Goal: Task Accomplishment & Management: Manage account settings

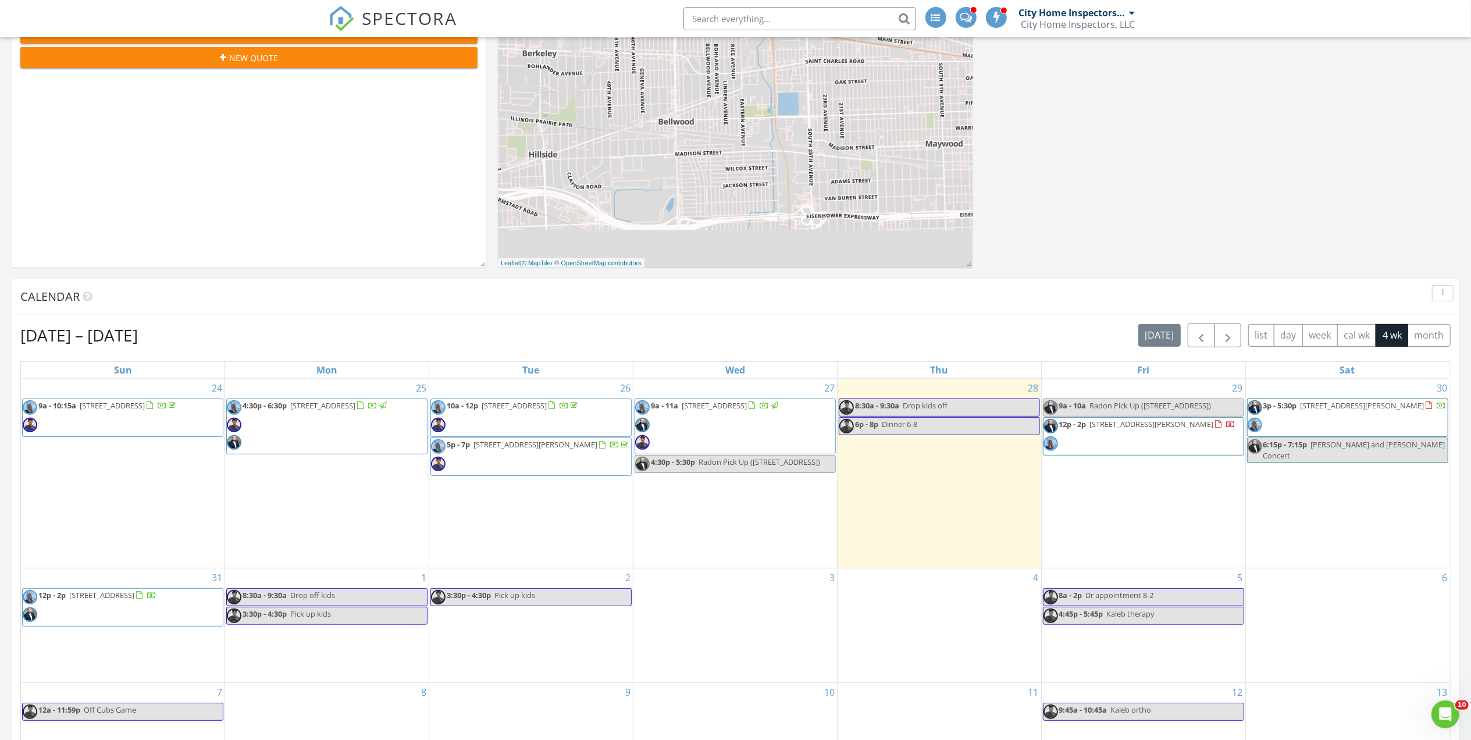
click at [1152, 454] on span "12p - 2p 530 Byrd Rd, Riverside 60546" at bounding box center [1140, 436] width 193 height 35
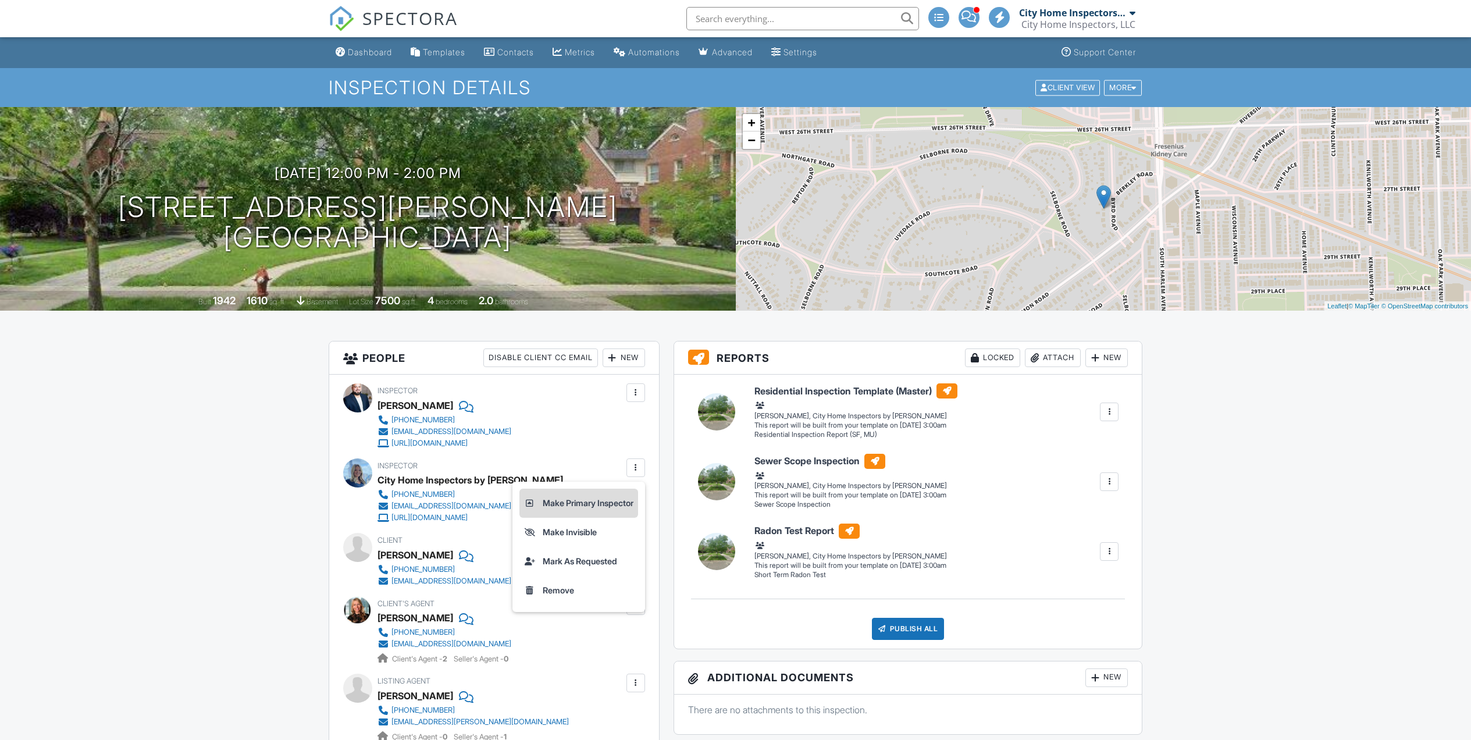
drag, startPoint x: 0, startPoint y: 0, endPoint x: 596, endPoint y: 187, distance: 624.2
click at [596, 489] on li "Make Primary Inspector" at bounding box center [578, 503] width 119 height 29
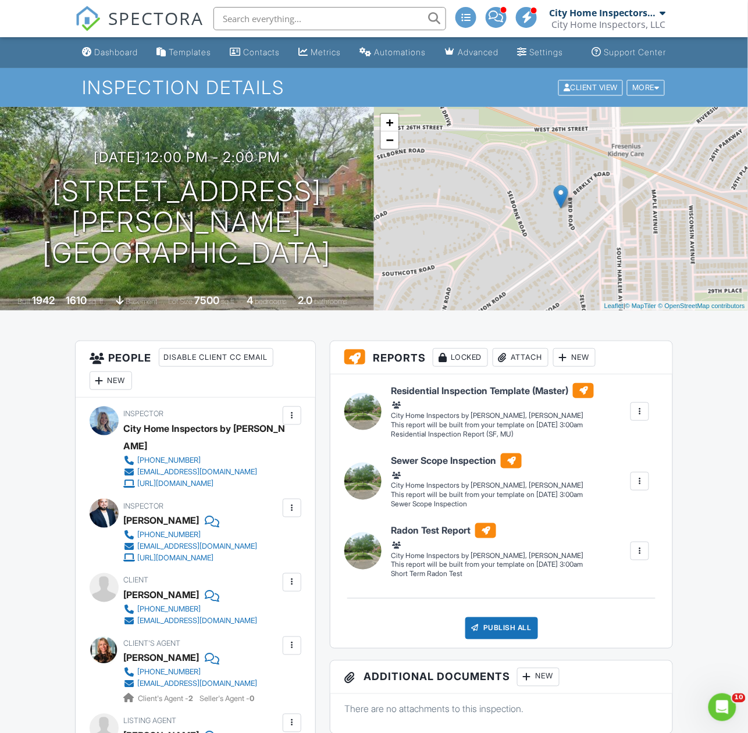
click at [296, 514] on div at bounding box center [292, 509] width 12 height 12
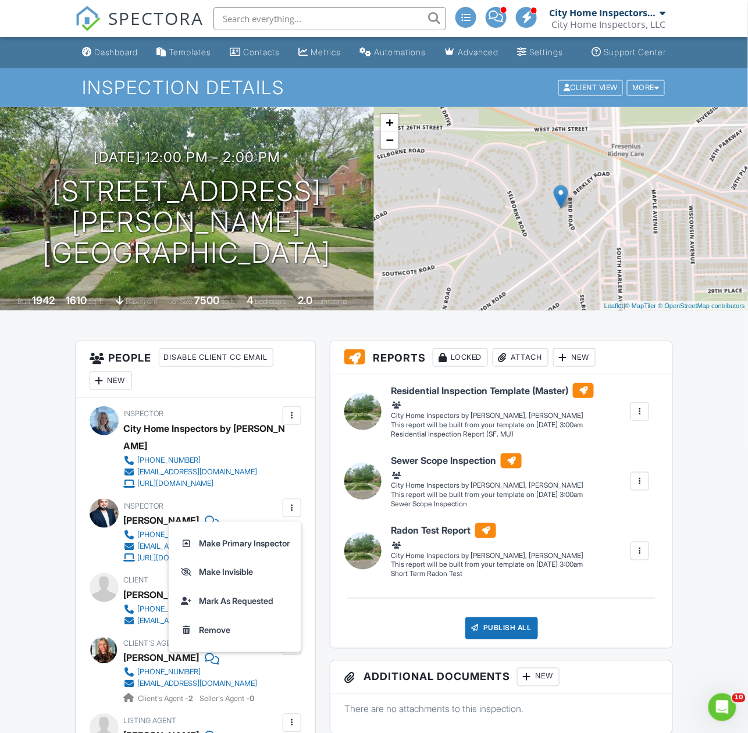
drag, startPoint x: 250, startPoint y: 592, endPoint x: 457, endPoint y: 450, distance: 250.7
click at [250, 587] on li "Make Invisible" at bounding box center [235, 572] width 119 height 29
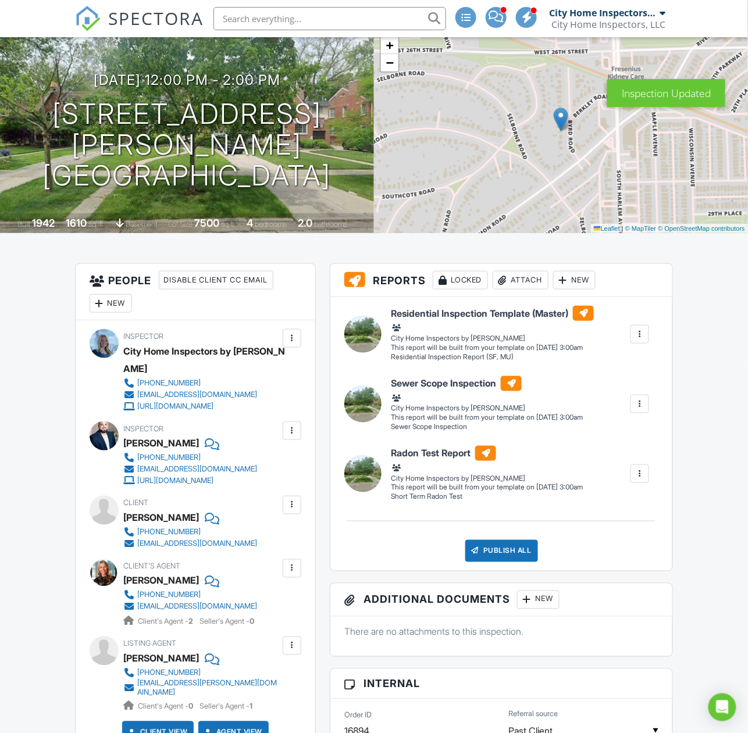
click at [131, 313] on div "New" at bounding box center [111, 303] width 42 height 19
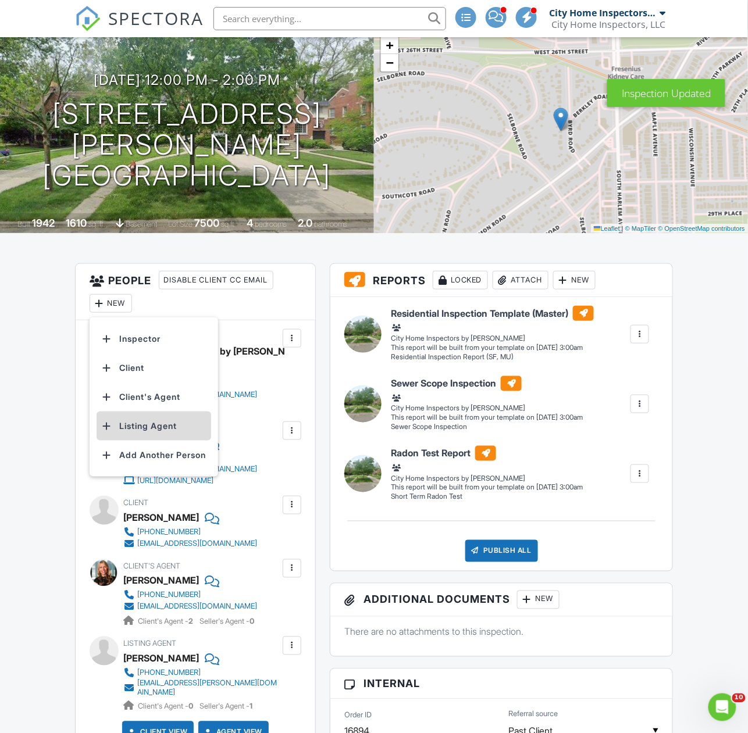
click at [152, 440] on li "Listing Agent" at bounding box center [154, 426] width 115 height 29
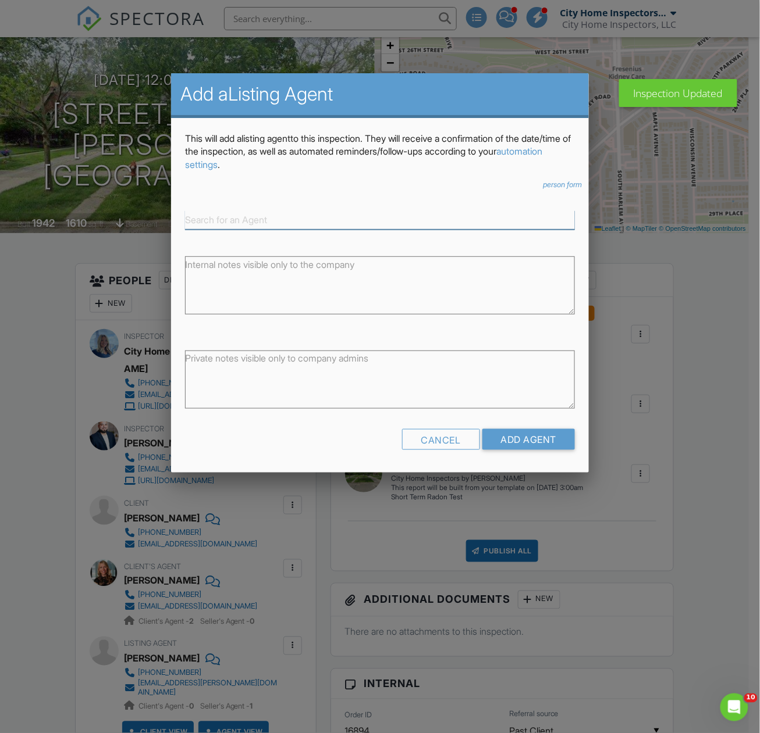
click at [412, 226] on input at bounding box center [380, 220] width 390 height 19
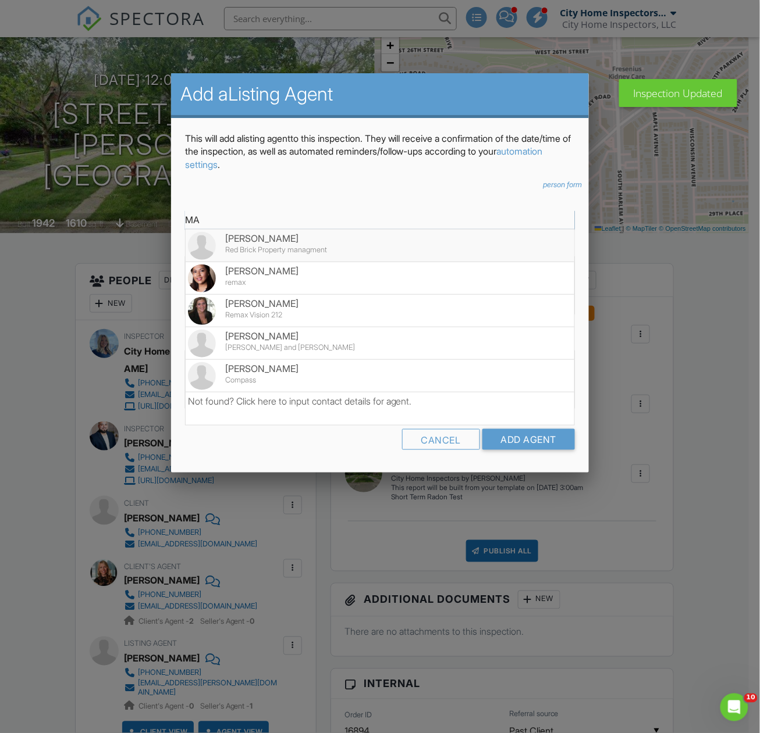
type input "M"
type input "a"
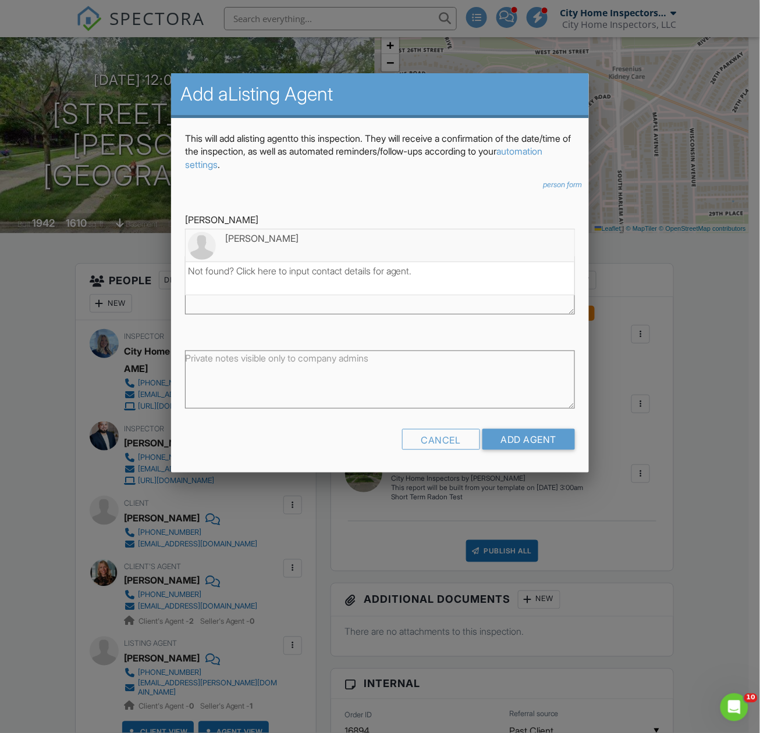
click at [422, 242] on div "Mary Tremonte" at bounding box center [380, 238] width 384 height 13
type input "Mary Tremonte"
click at [570, 187] on icon "person form" at bounding box center [562, 184] width 39 height 9
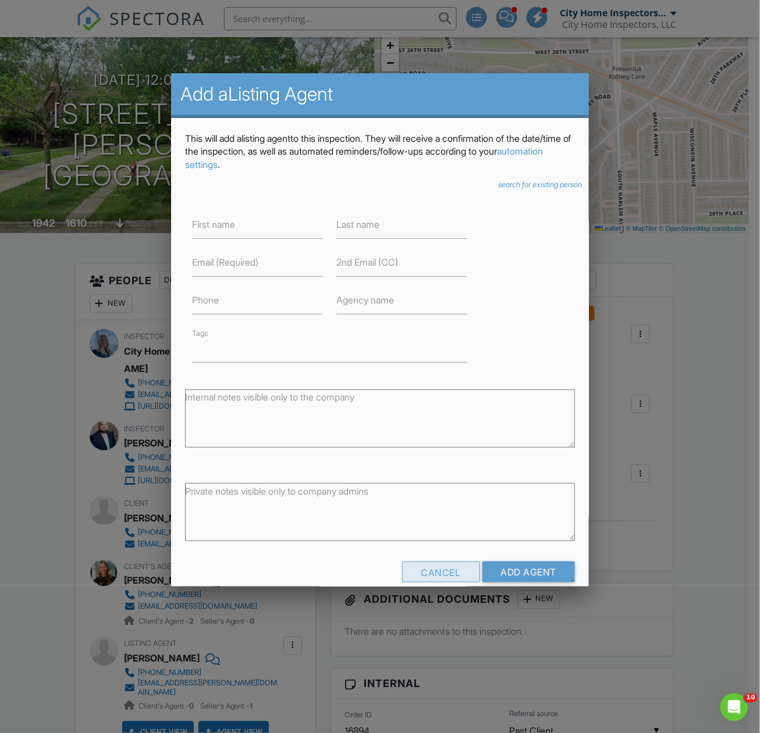
click at [441, 570] on div "Cancel" at bounding box center [441, 572] width 78 height 21
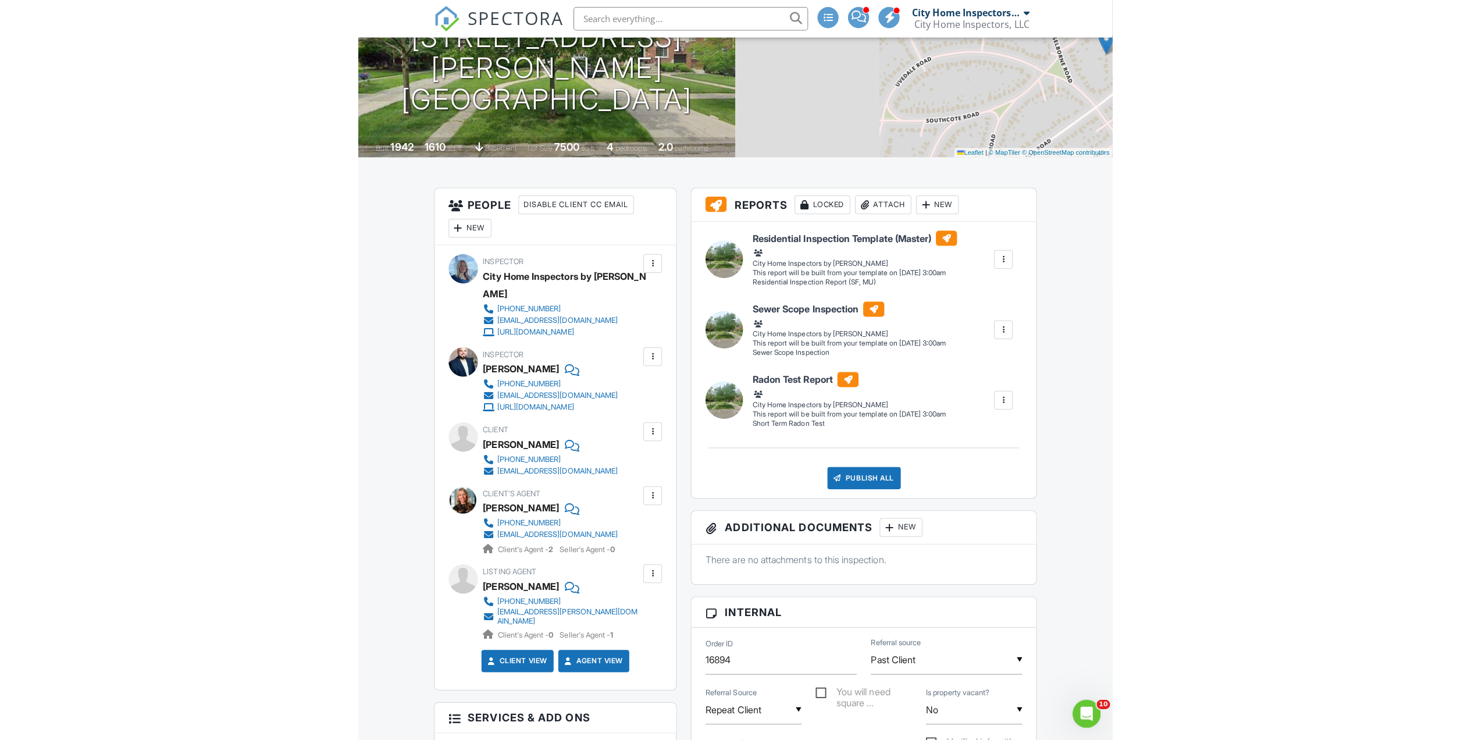
scroll to position [143, 0]
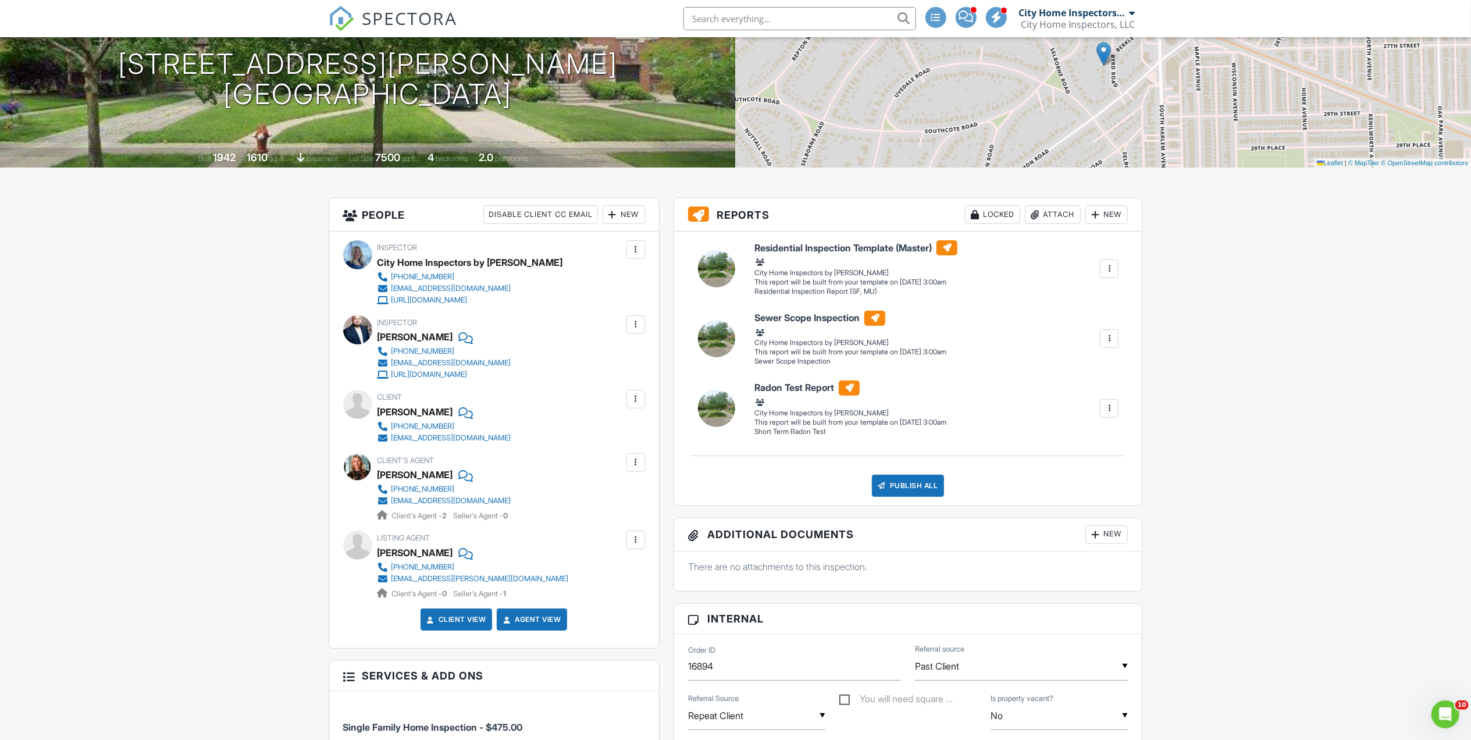
click at [383, 31] on link "SPECTORA" at bounding box center [393, 28] width 129 height 24
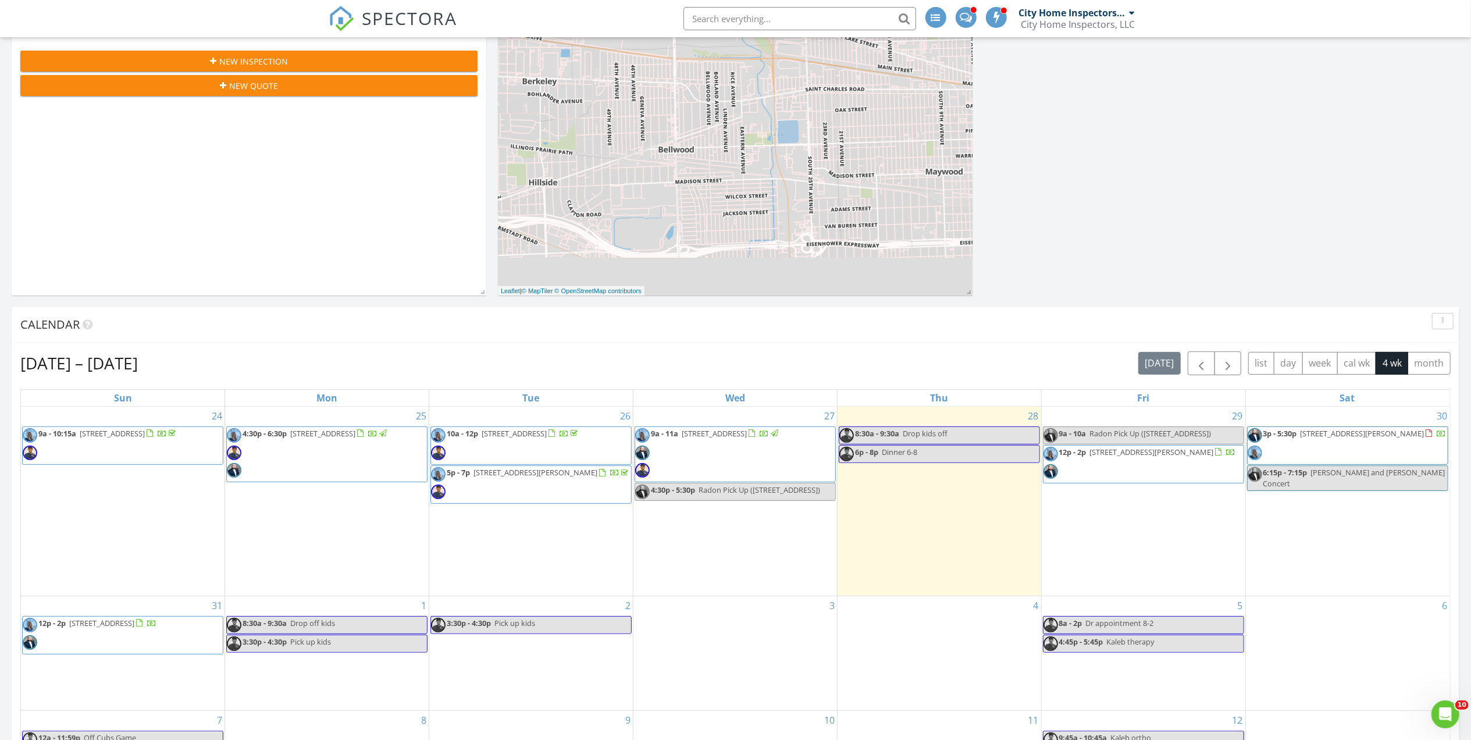
scroll to position [233, 0]
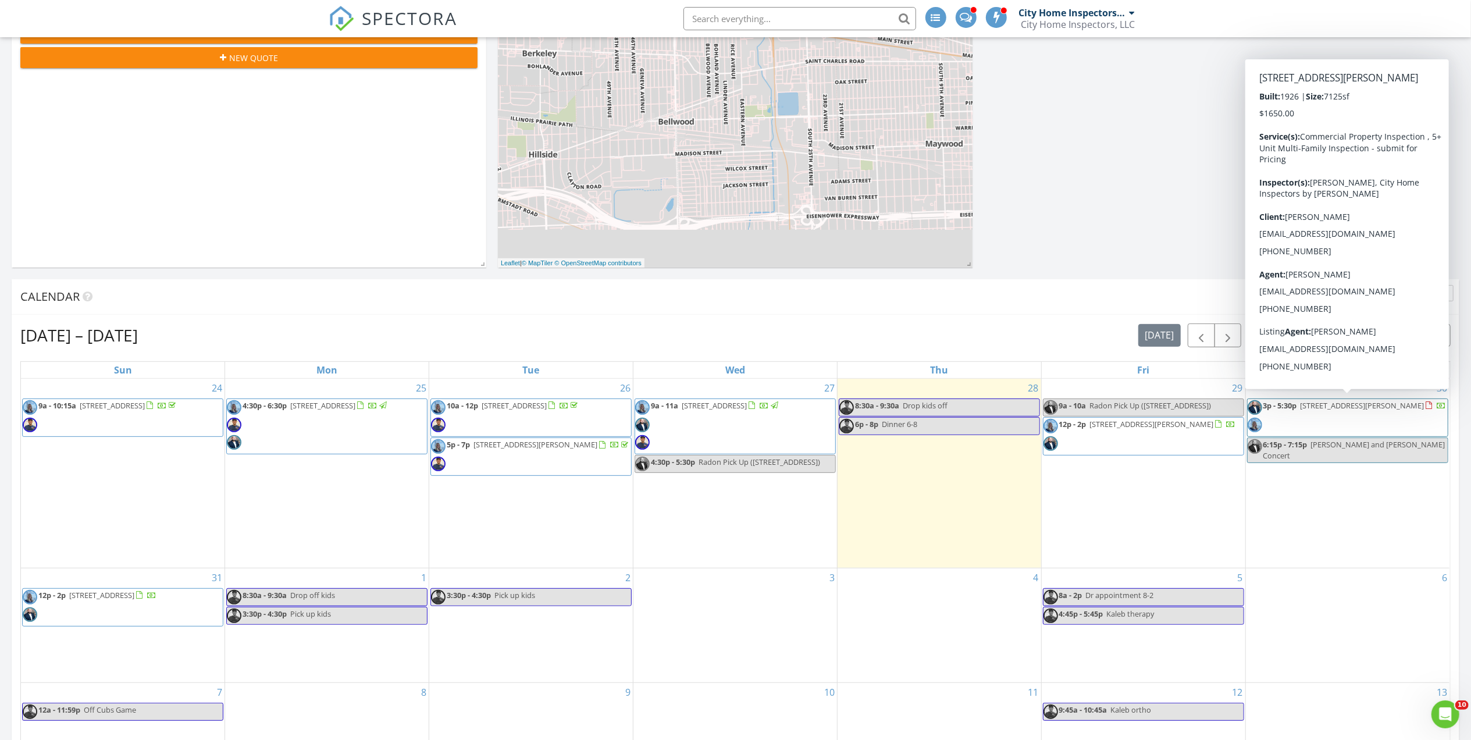
click at [1429, 421] on span "3p - 5:30p [STREET_ADDRESS][PERSON_NAME]" at bounding box center [1347, 417] width 199 height 35
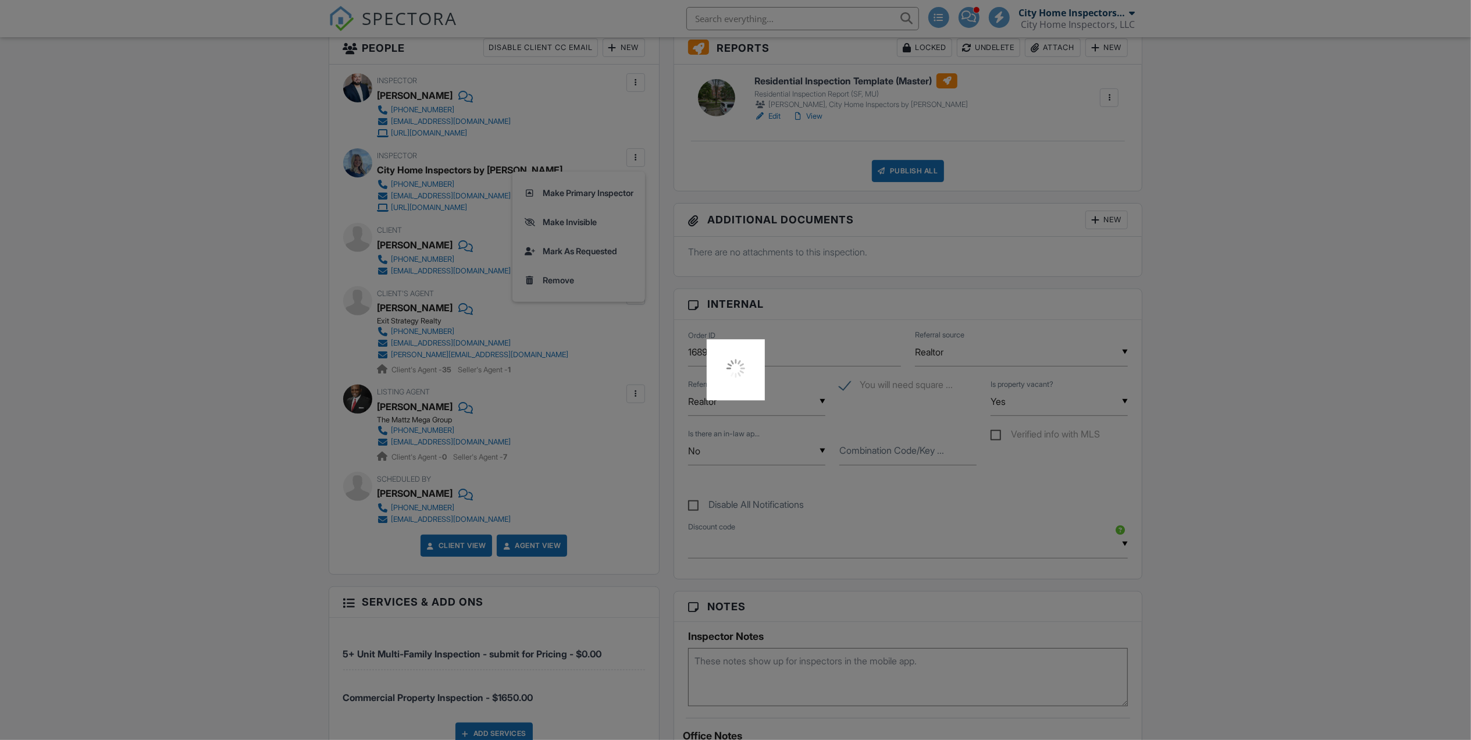
scroll to position [291, 0]
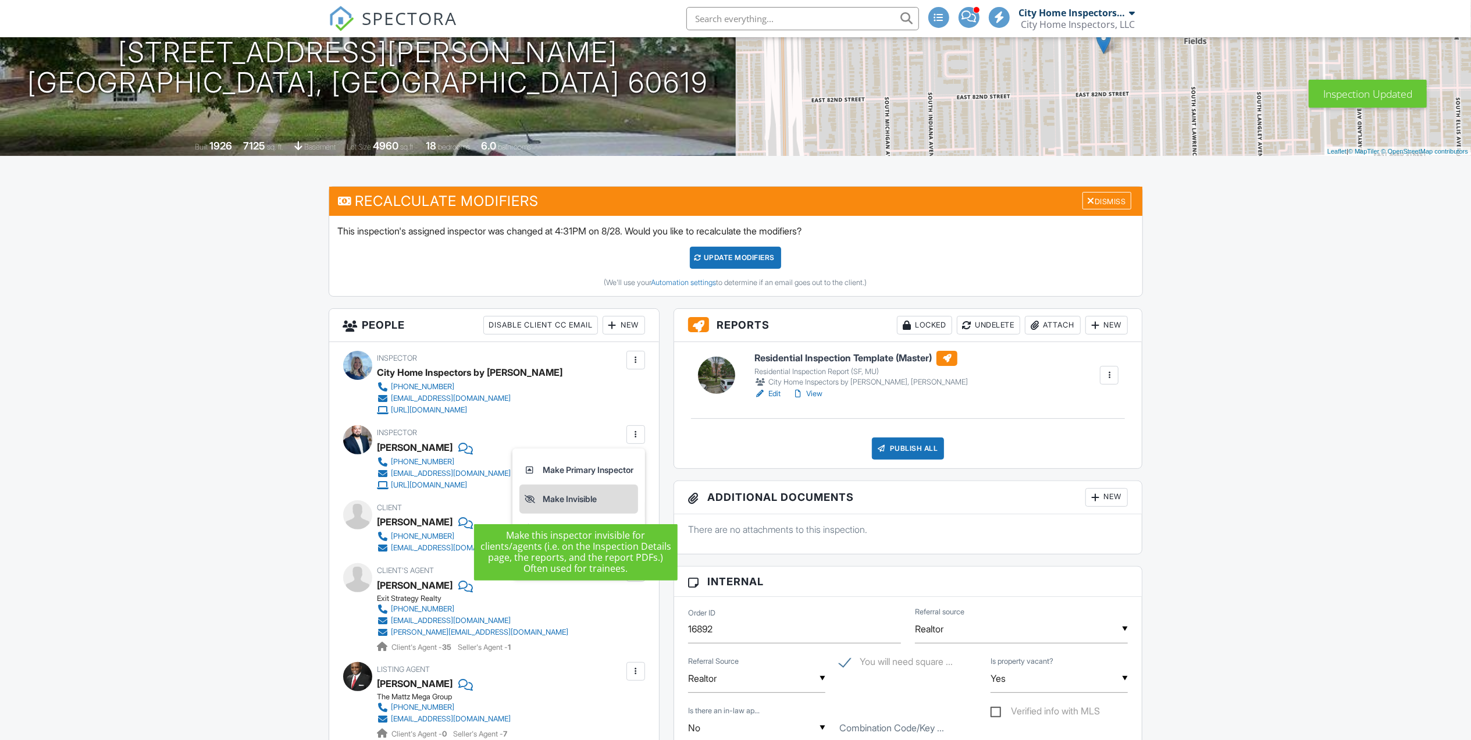
click at [554, 507] on li "Make Invisible" at bounding box center [578, 499] width 119 height 29
